Goal: Information Seeking & Learning: Check status

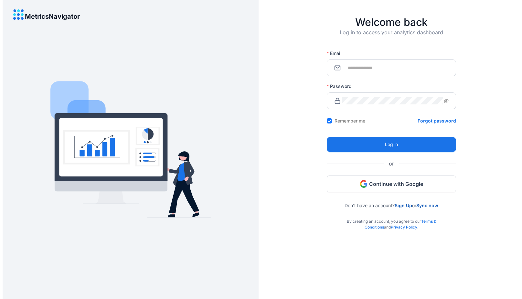
click at [366, 63] on span at bounding box center [391, 68] width 129 height 17
paste input "**********"
type input "**********"
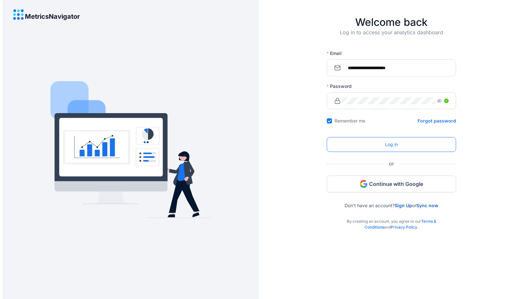
click at [328, 144] on button "Log in" at bounding box center [391, 144] width 129 height 15
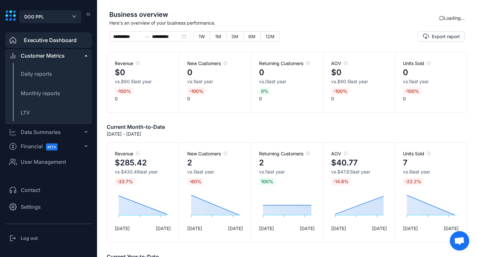
click at [405, 23] on span "Here's an overview of your business performance." at bounding box center [274, 22] width 330 height 7
click at [438, 26] on div "Business overview Here's an overview of your business performance. Loading..." at bounding box center [287, 21] width 361 height 22
click at [28, 244] on div "Log out" at bounding box center [48, 238] width 87 height 13
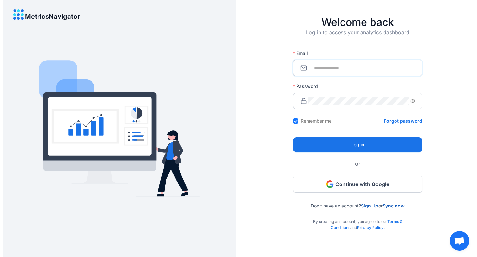
type input "**********"
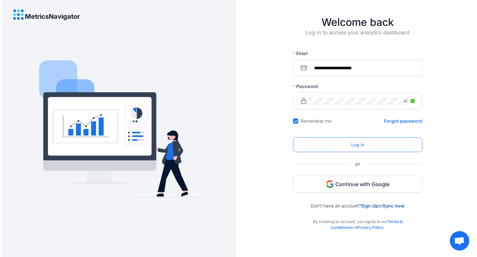
click at [345, 141] on button "Log in" at bounding box center [357, 144] width 129 height 15
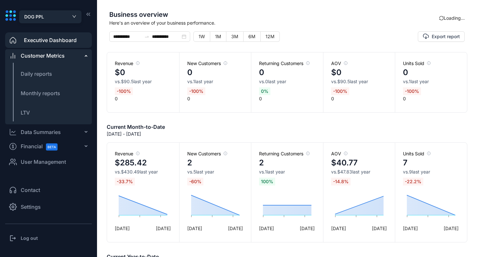
click at [45, 20] on div "DOG PPL" at bounding box center [50, 17] width 52 height 8
click at [46, 20] on div "DOG PPL" at bounding box center [50, 17] width 52 height 8
click at [268, 123] on div "Current Month-to-Date Oct 1, 2025 - Oct 10, 2025" at bounding box center [287, 130] width 361 height 14
click at [53, 18] on div "DOG PPL" at bounding box center [50, 17] width 52 height 8
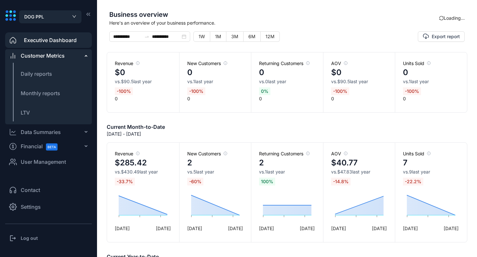
click at [331, 22] on span "Here's an overview of your business performance." at bounding box center [274, 22] width 330 height 7
click at [54, 18] on div "DOG PPL" at bounding box center [50, 17] width 52 height 8
click at [22, 238] on h3 "Log out" at bounding box center [29, 238] width 17 height 6
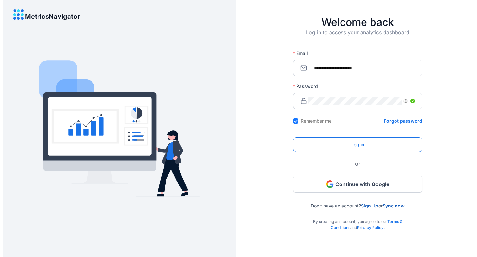
click at [333, 147] on button "Log in" at bounding box center [357, 144] width 129 height 15
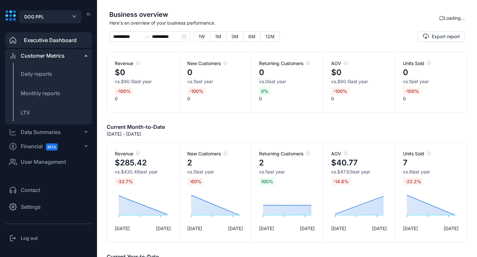
click at [267, 237] on div "Returning Customers 2 vs. 1 last year 100 % 1 Oct 10 Oct" at bounding box center [287, 192] width 72 height 99
click at [29, 235] on h3 "Log out" at bounding box center [29, 238] width 17 height 6
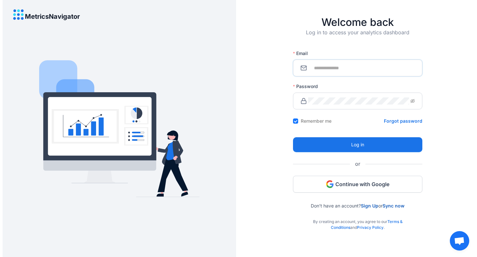
type input "**********"
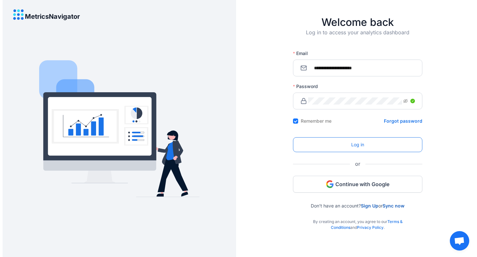
click at [329, 149] on button "Log in" at bounding box center [357, 144] width 129 height 15
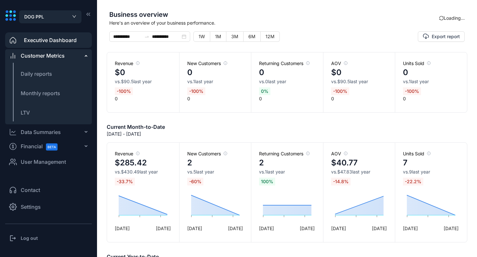
click at [253, 242] on div "Revenue $285.42 vs. $430.49 last year -33.7 % 1 Oct 10 Oct New Customers 2 vs. …" at bounding box center [287, 192] width 361 height 100
drag, startPoint x: 94, startPoint y: 179, endPoint x: 103, endPoint y: 173, distance: 11.7
click at [94, 179] on aside "DOG PPL Executive Dashboard Customer Metrics Daily reports Monthly reports LTV …" at bounding box center [48, 128] width 97 height 257
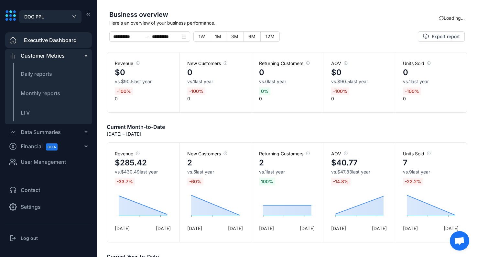
click at [127, 240] on div "Revenue $285.42 vs. $430.49 last year -33.7 % [DATE] Oct" at bounding box center [143, 192] width 72 height 99
click at [53, 15] on div "DOG PPL" at bounding box center [50, 17] width 52 height 8
click at [55, 15] on div "DOG PPL" at bounding box center [50, 17] width 52 height 8
click at [205, 237] on div "New Customers 2 vs. 5 last year -60 % [DATE] Oct" at bounding box center [215, 192] width 72 height 99
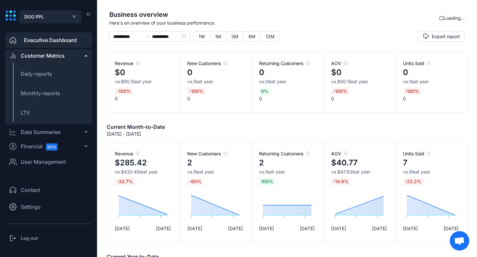
click at [423, 18] on span "Business overview" at bounding box center [274, 15] width 330 height 10
click at [399, 26] on span "Here's an overview of your business performance." at bounding box center [274, 22] width 330 height 7
click at [40, 15] on span "DOG PPL" at bounding box center [34, 16] width 20 height 7
click at [102, 174] on main "**********" at bounding box center [287, 128] width 380 height 257
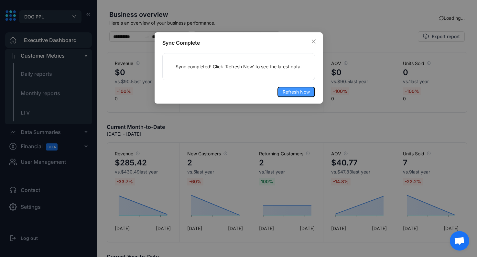
click at [304, 89] on span "Refresh Now" at bounding box center [296, 91] width 27 height 7
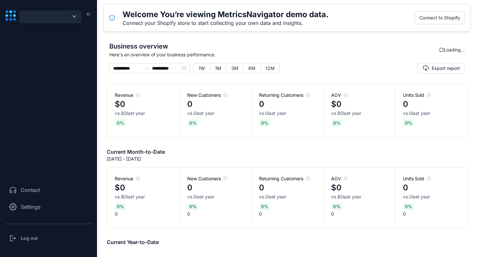
click at [63, 18] on div "button" at bounding box center [50, 17] width 52 height 8
click at [300, 48] on span "Business overview" at bounding box center [274, 46] width 330 height 10
click at [395, 40] on main "**********" at bounding box center [287, 139] width 380 height 215
click at [85, 119] on ul at bounding box center [48, 102] width 87 height 142
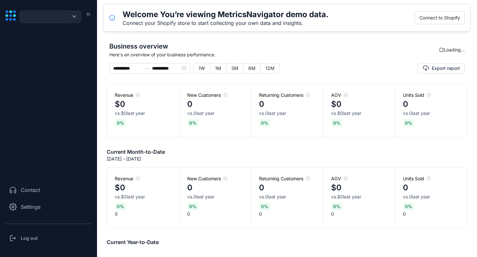
click at [63, 16] on div "button" at bounding box center [50, 17] width 52 height 8
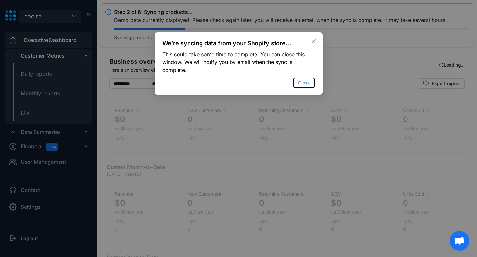
click at [307, 82] on span "Close" at bounding box center [304, 82] width 12 height 7
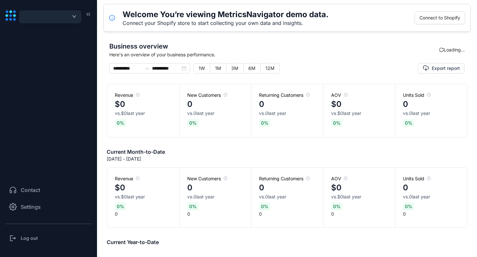
click at [53, 16] on div "button" at bounding box center [50, 17] width 52 height 8
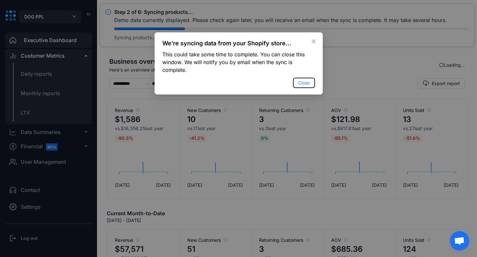
click at [296, 83] on button "Close" at bounding box center [304, 83] width 22 height 10
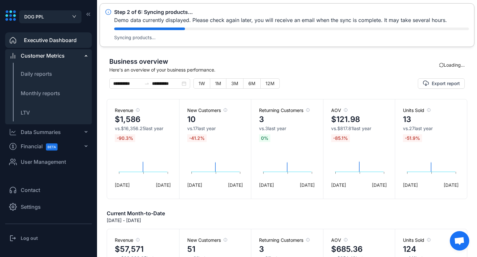
click at [412, 72] on span "Here's an overview of your business performance." at bounding box center [274, 69] width 330 height 7
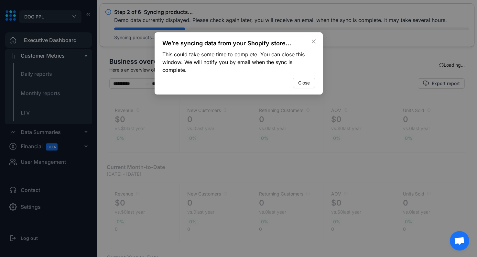
click at [242, 209] on div "We’re syncing data from your Shopify store... This could take some time to comp…" at bounding box center [238, 128] width 477 height 257
click at [414, 36] on div "We’re syncing data from your Shopify store... This could take some time to comp…" at bounding box center [238, 128] width 477 height 257
